Goal: Answer question/provide support: Share knowledge or assist other users

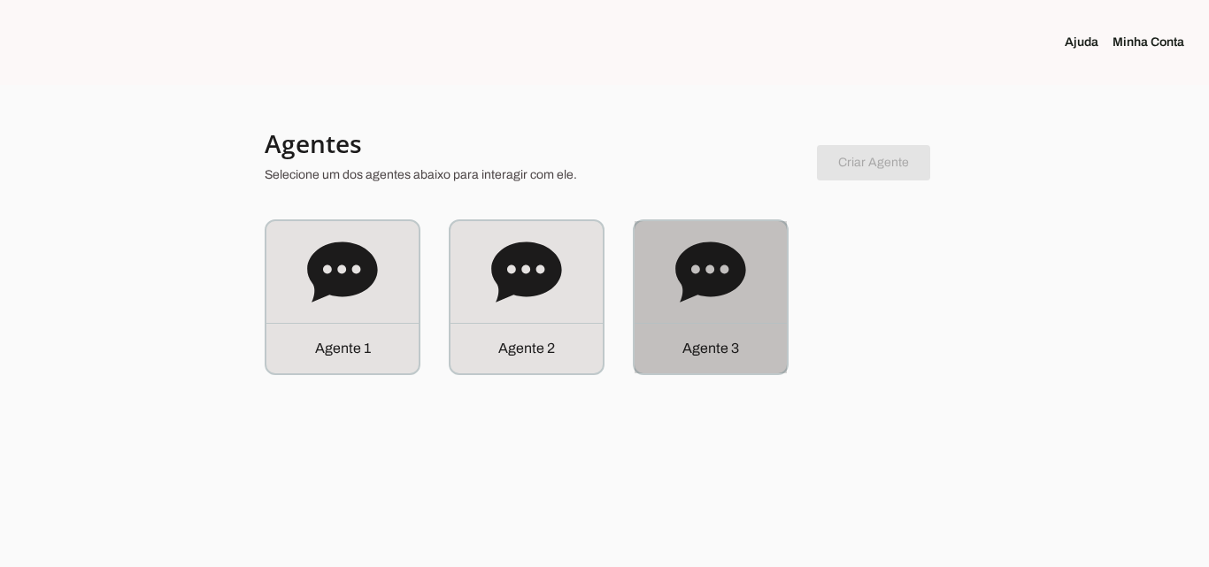
click at [709, 304] on icon at bounding box center [710, 272] width 71 height 71
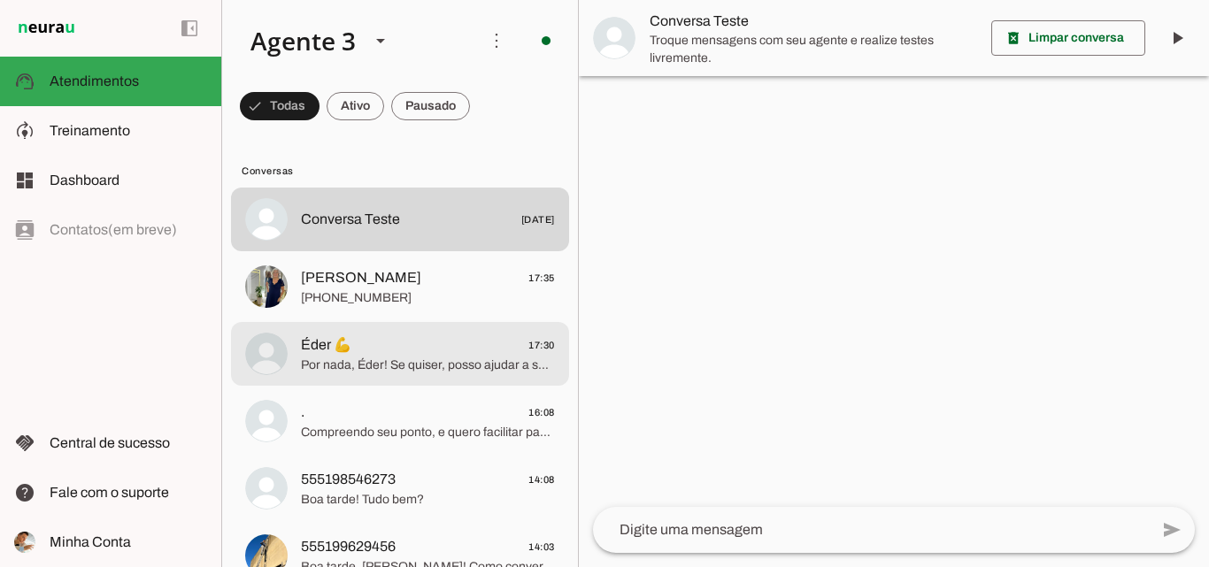
click at [455, 351] on span "Éder 💪 17:30" at bounding box center [428, 345] width 254 height 22
